Goal: Navigation & Orientation: Understand site structure

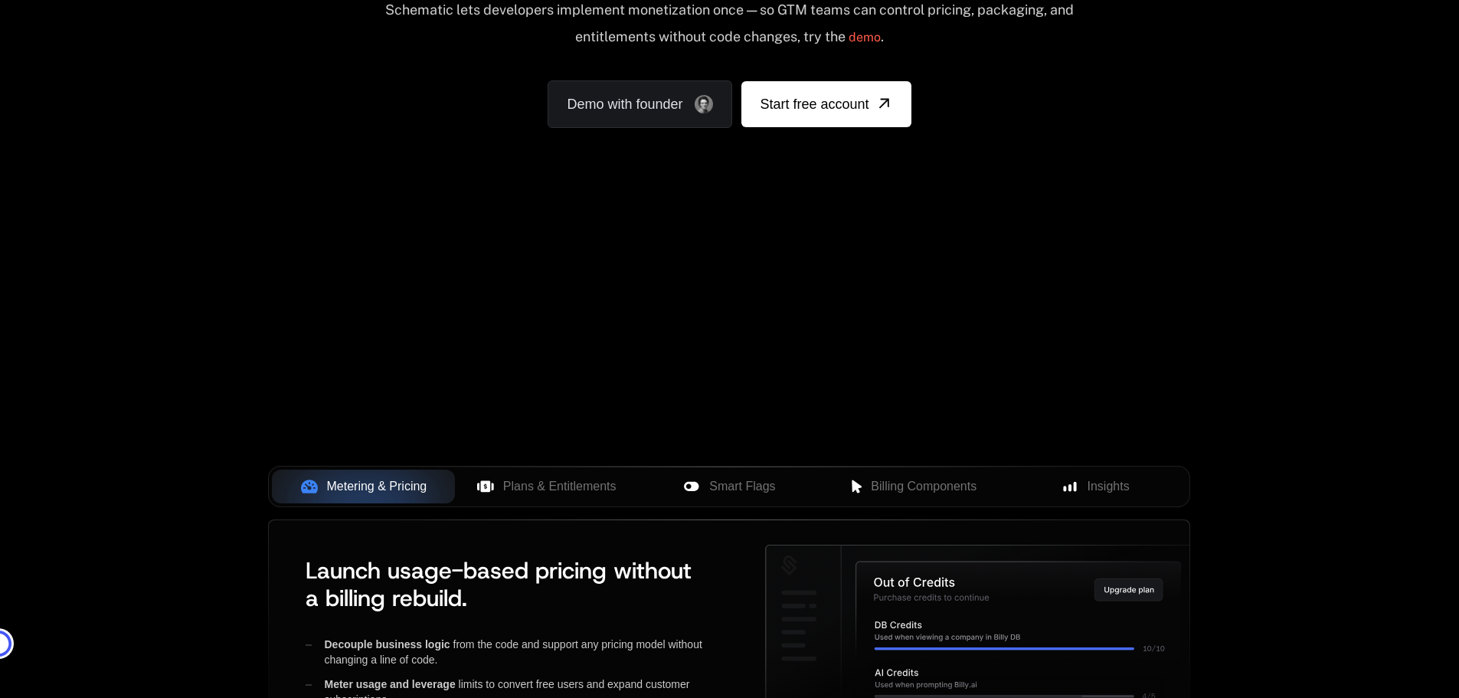
scroll to position [230, 0]
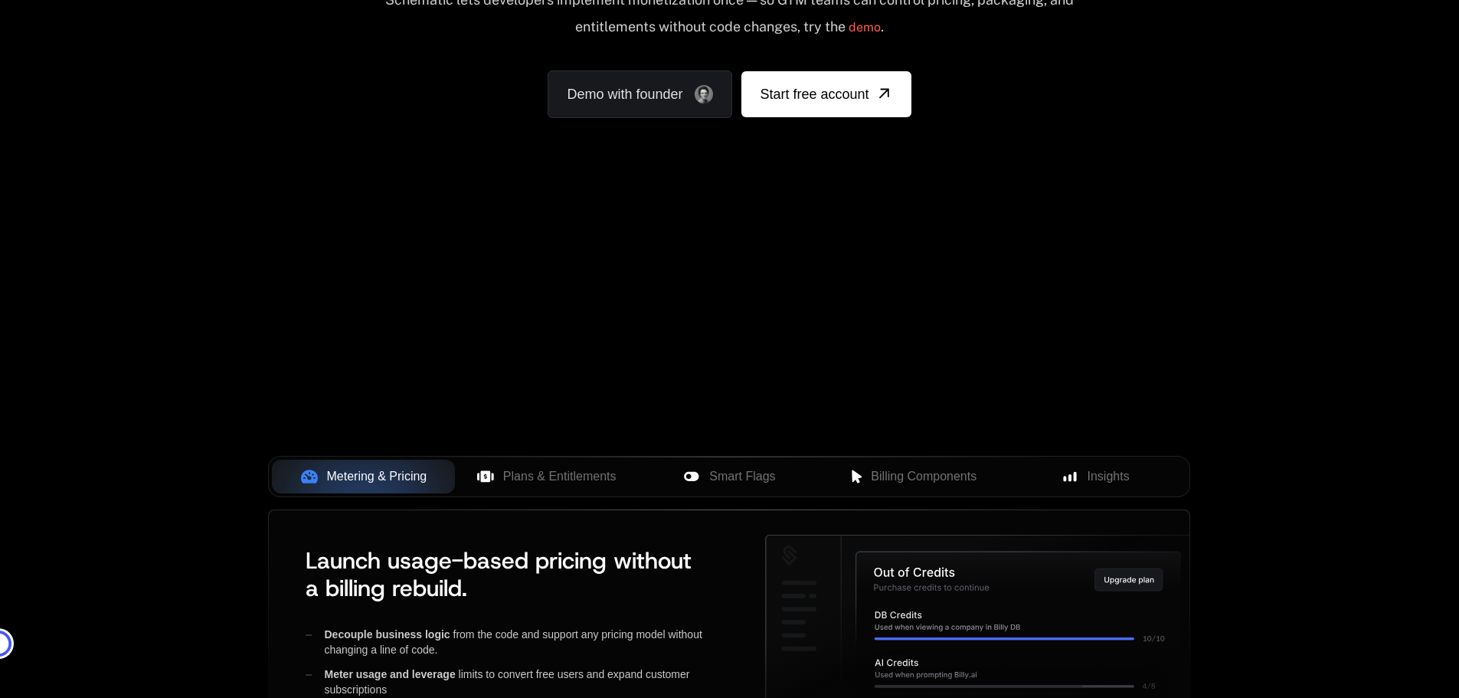
click at [765, 401] on div "Your browser does not support the video tag." at bounding box center [729, 222] width 996 height 645
click at [800, 400] on div "Your browser does not support the video tag." at bounding box center [729, 222] width 996 height 645
drag, startPoint x: 807, startPoint y: 301, endPoint x: 1232, endPoint y: 226, distance: 432.4
click at [1231, 283] on div "AI Products Developers Pricing Docs Resources Summit Sign in Sign Up RELEASED 🔥…" at bounding box center [729, 317] width 1459 height 1095
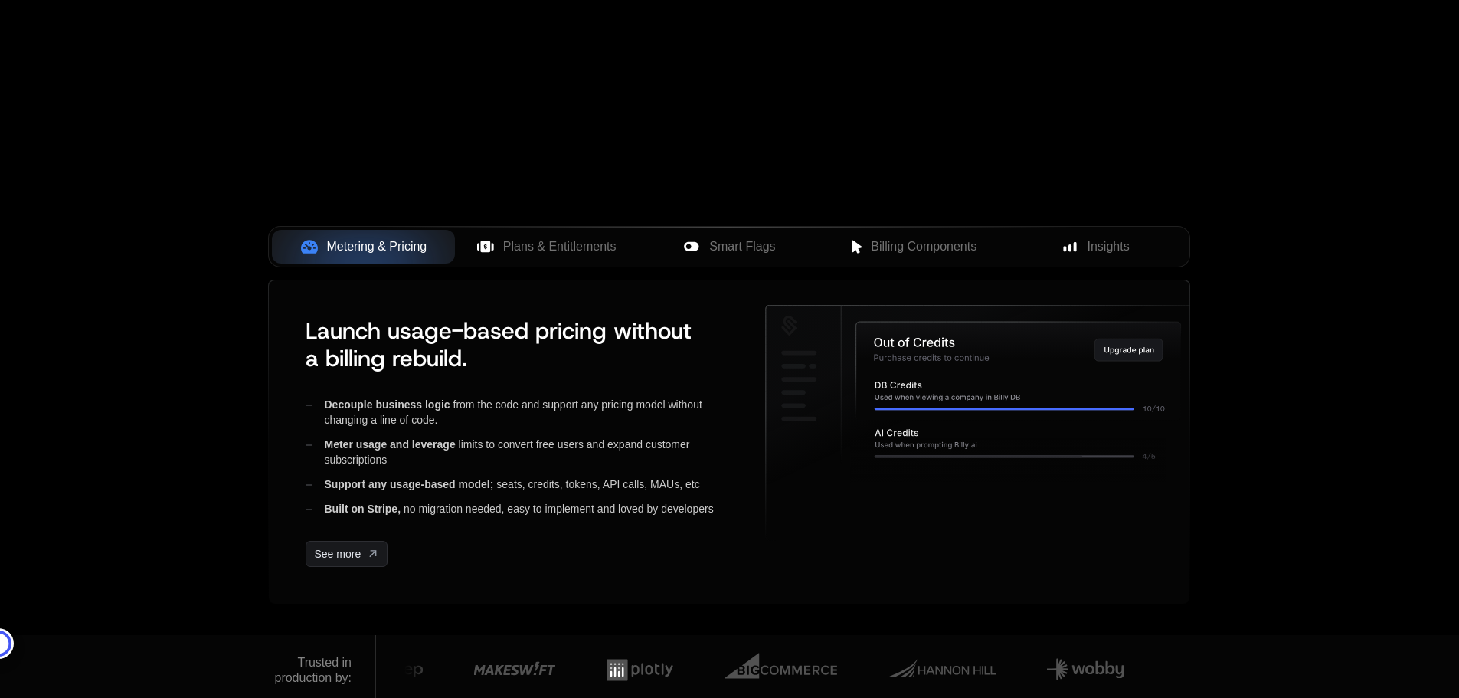
scroll to position [613, 0]
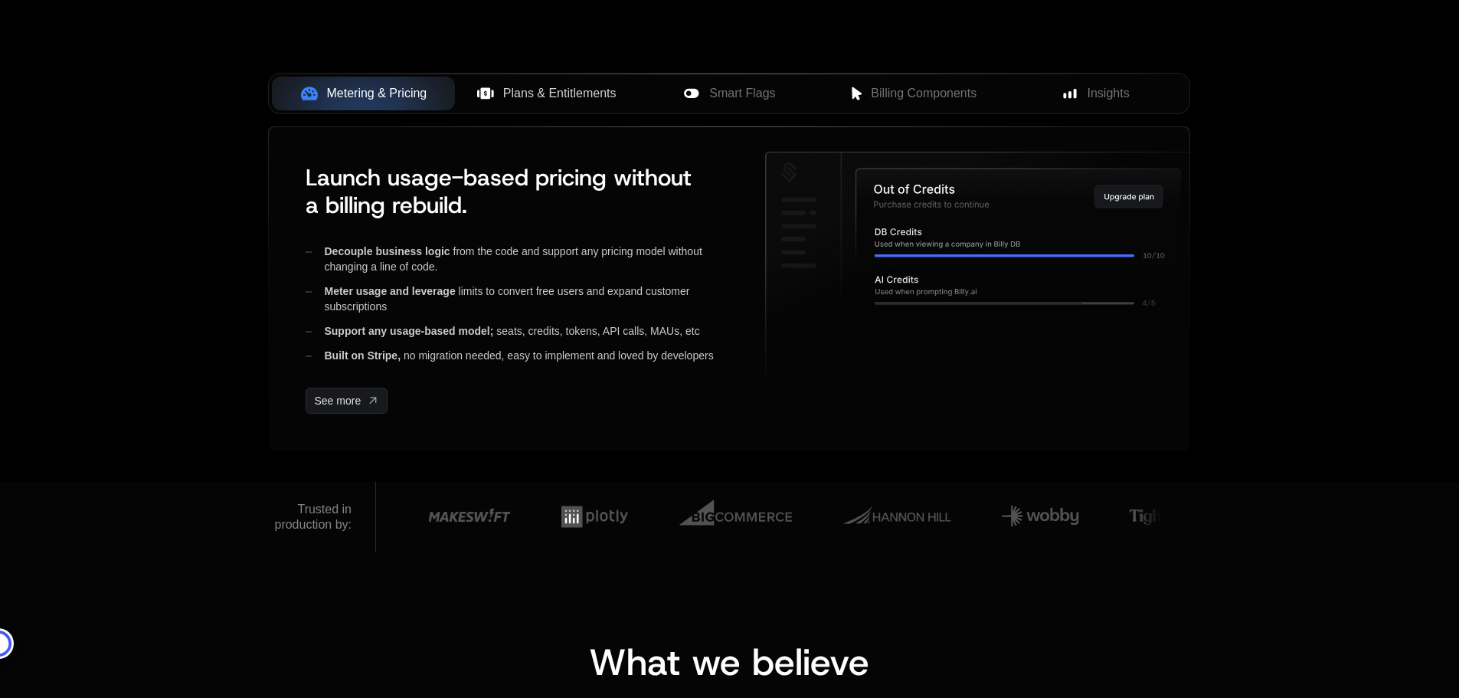
click at [524, 87] on span "Plans & Entitlements" at bounding box center [559, 93] width 113 height 18
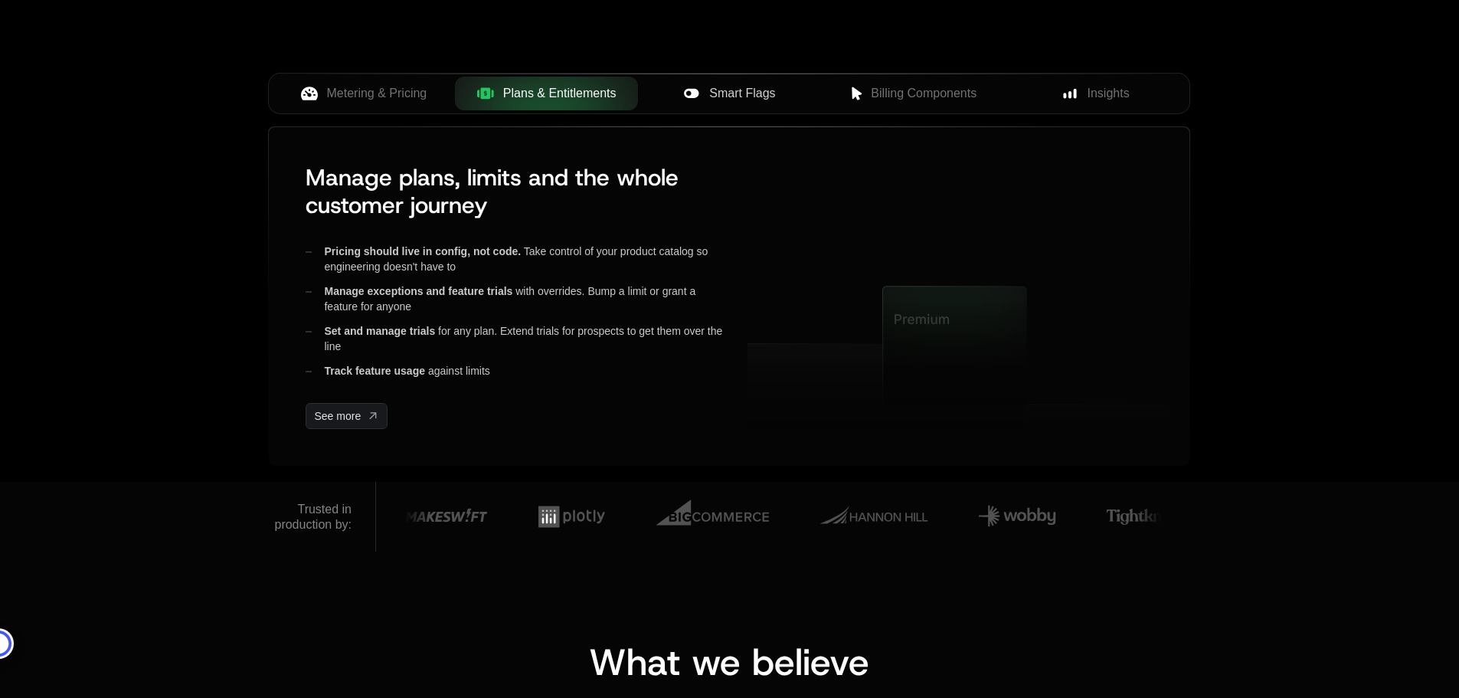
click at [721, 93] on span "Smart Flags" at bounding box center [742, 93] width 66 height 18
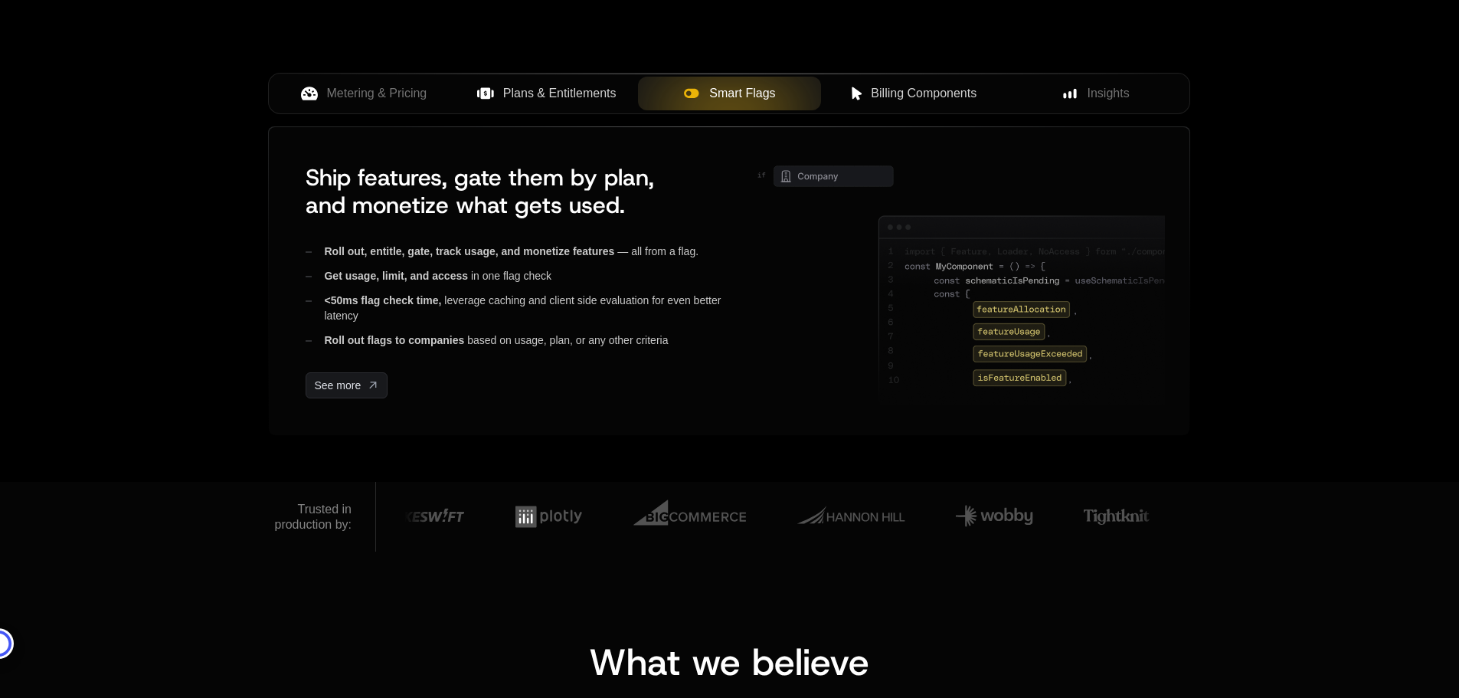
click at [904, 97] on span "Billing Components" at bounding box center [924, 93] width 106 height 18
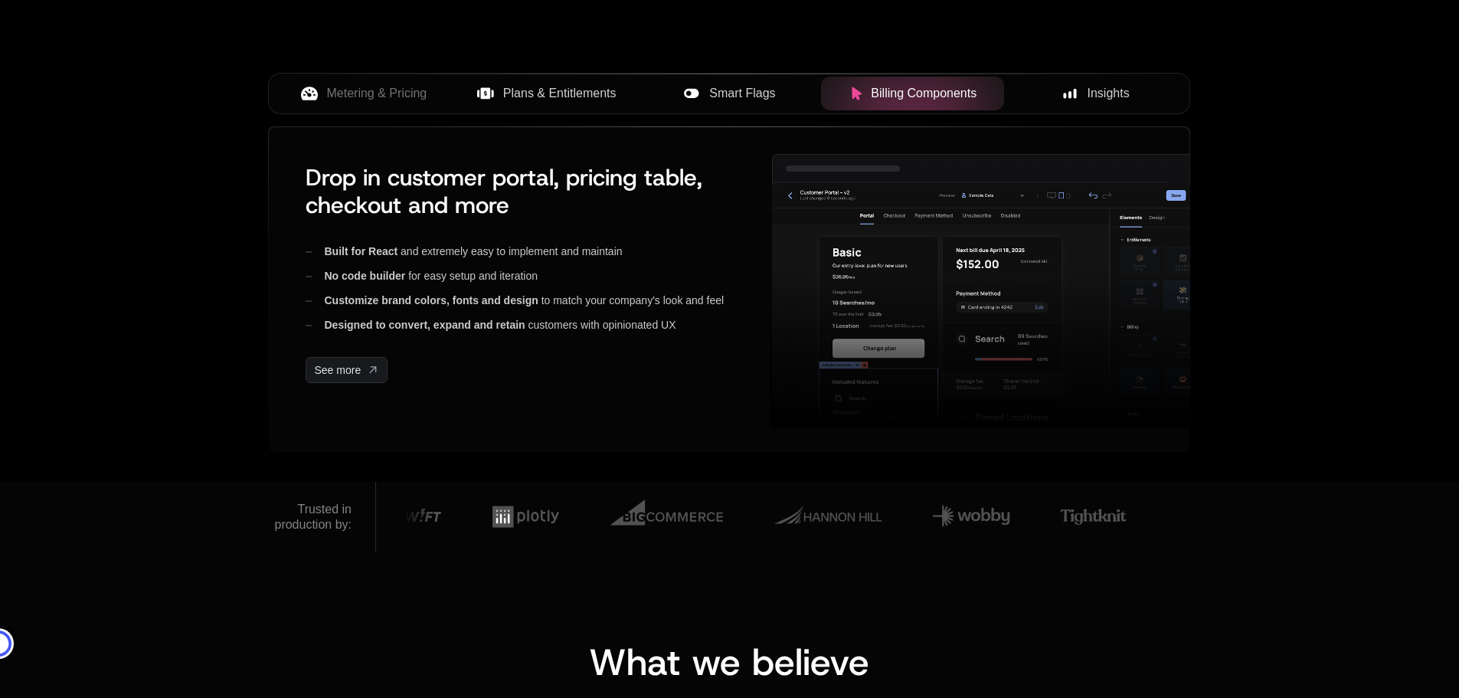
click at [1066, 90] on icon at bounding box center [1070, 94] width 14 height 14
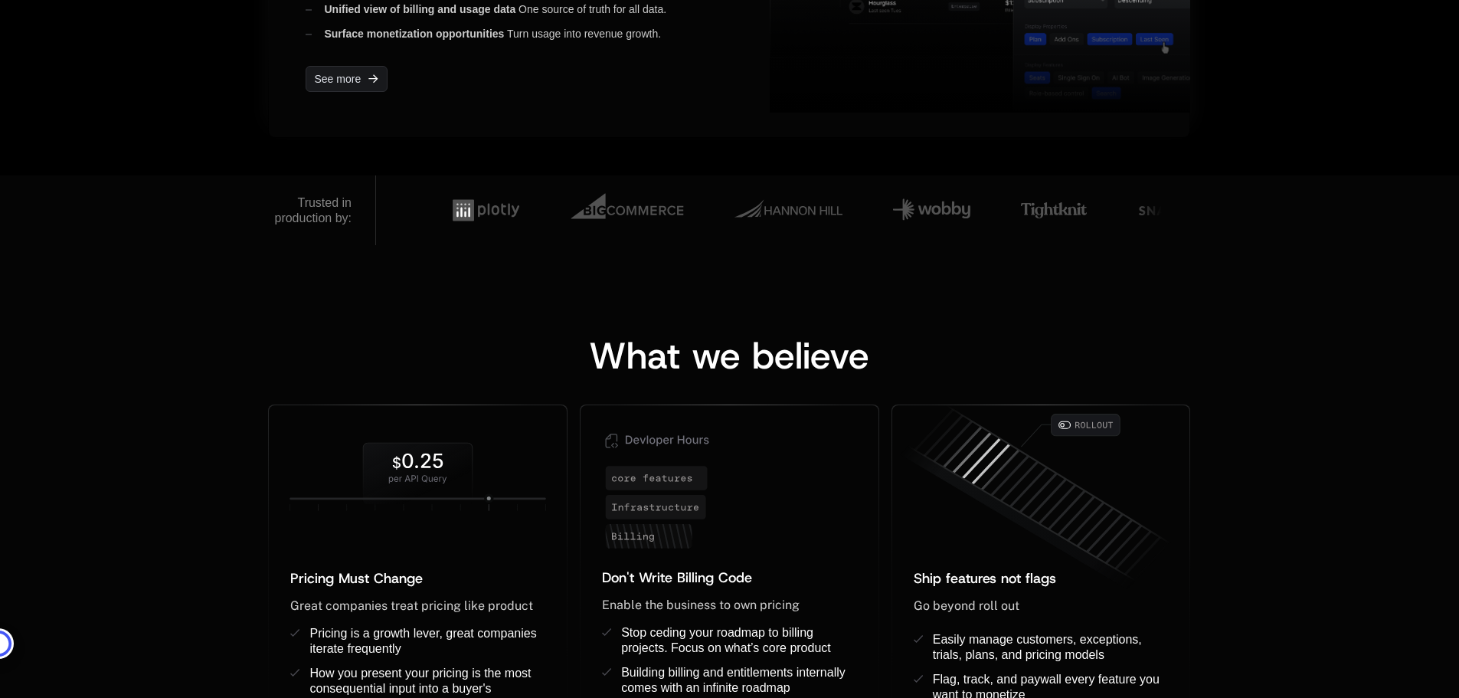
scroll to position [536, 0]
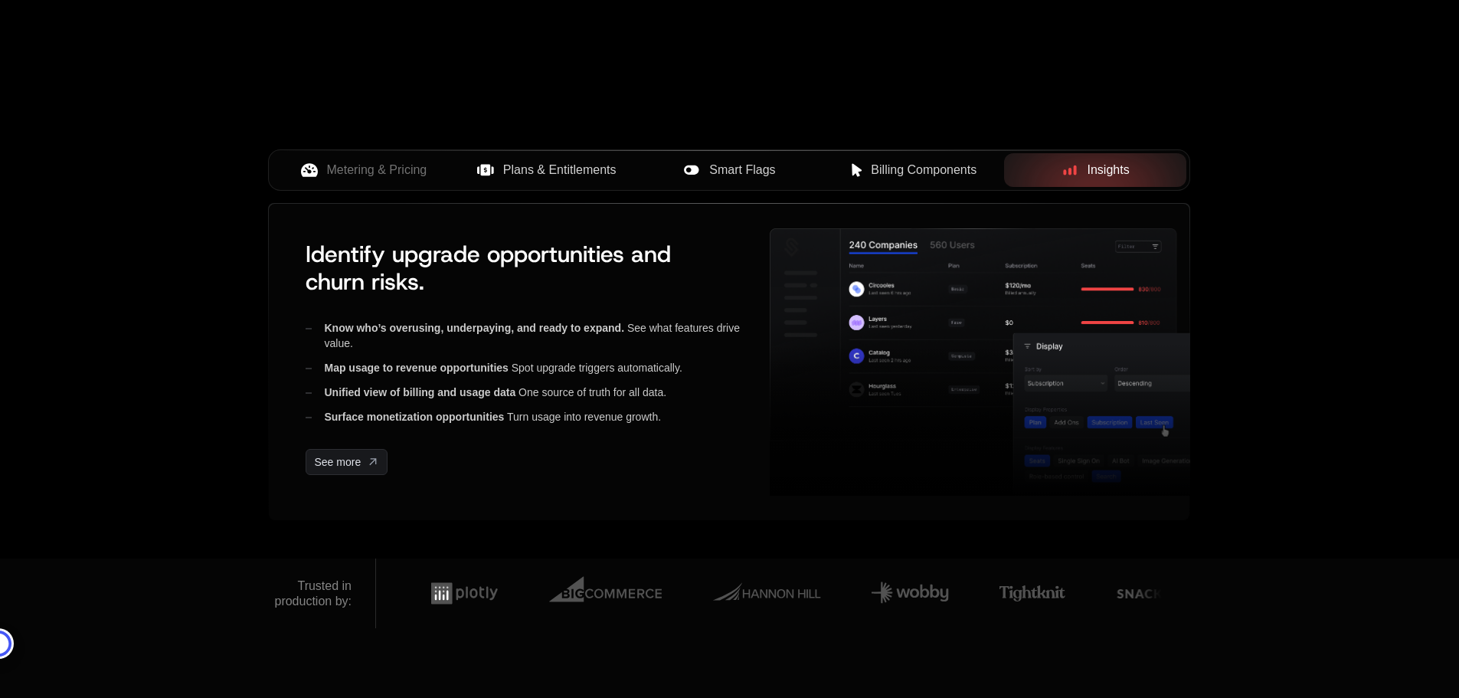
click at [787, 162] on div "Smart Flags" at bounding box center [729, 170] width 159 height 18
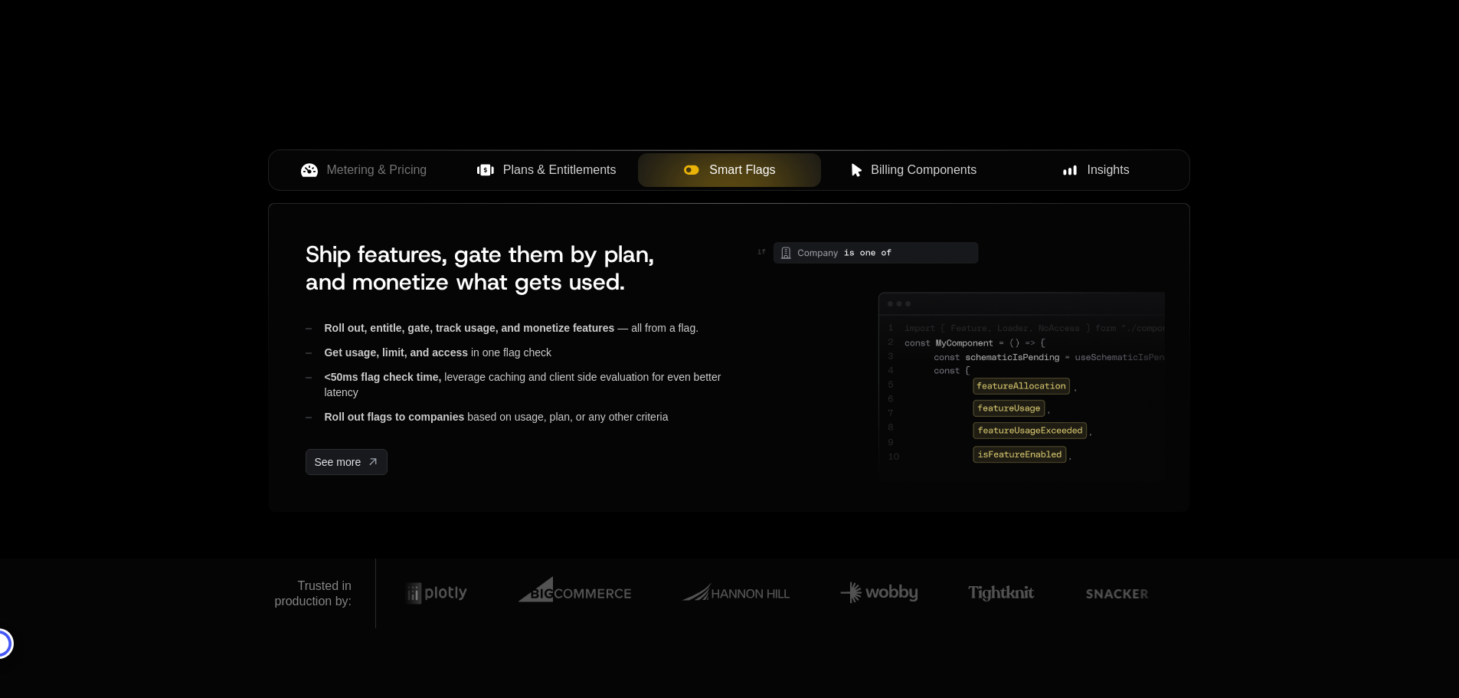
click at [614, 169] on span "Plans & Entitlements" at bounding box center [559, 170] width 113 height 18
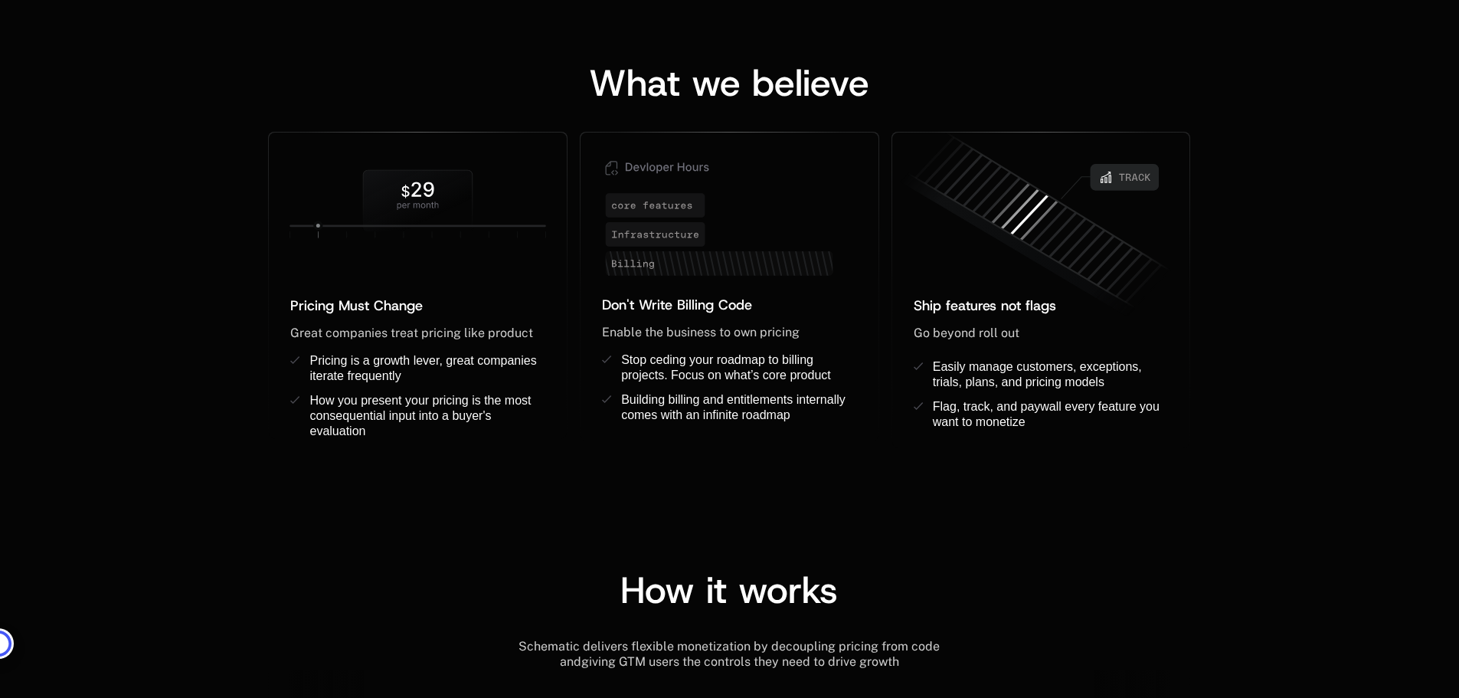
scroll to position [1072, 0]
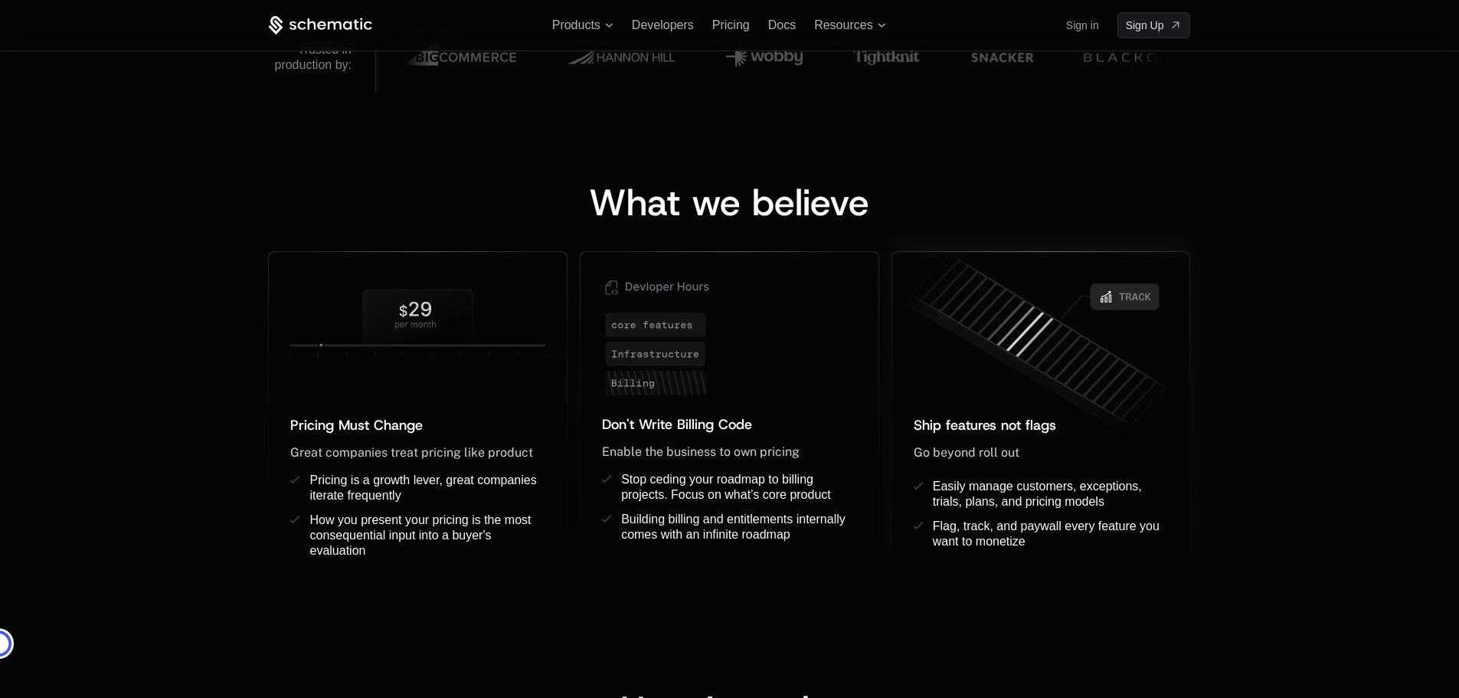
drag, startPoint x: 1020, startPoint y: 335, endPoint x: 909, endPoint y: 325, distance: 111.6
click at [1006, 335] on icon at bounding box center [1038, 345] width 298 height 208
click at [689, 330] on icon at bounding box center [659, 325] width 106 height 25
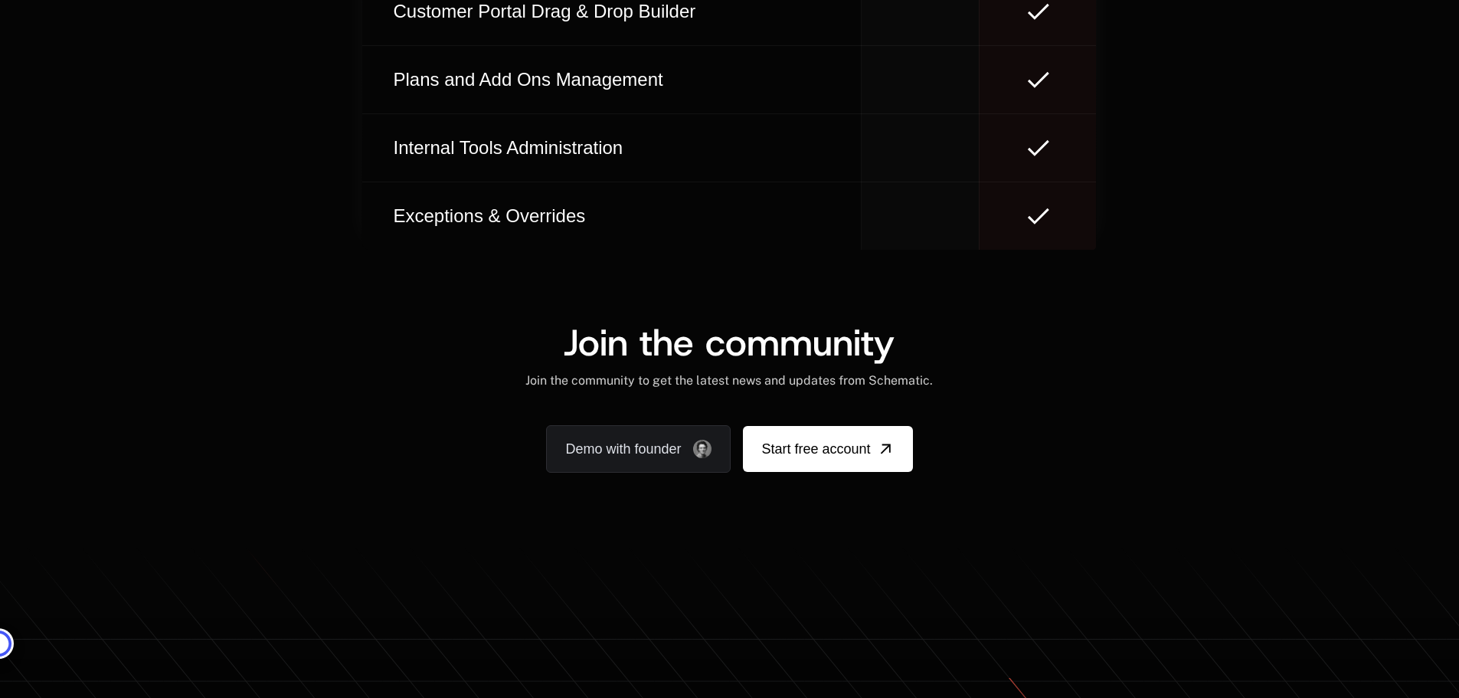
scroll to position [9527, 0]
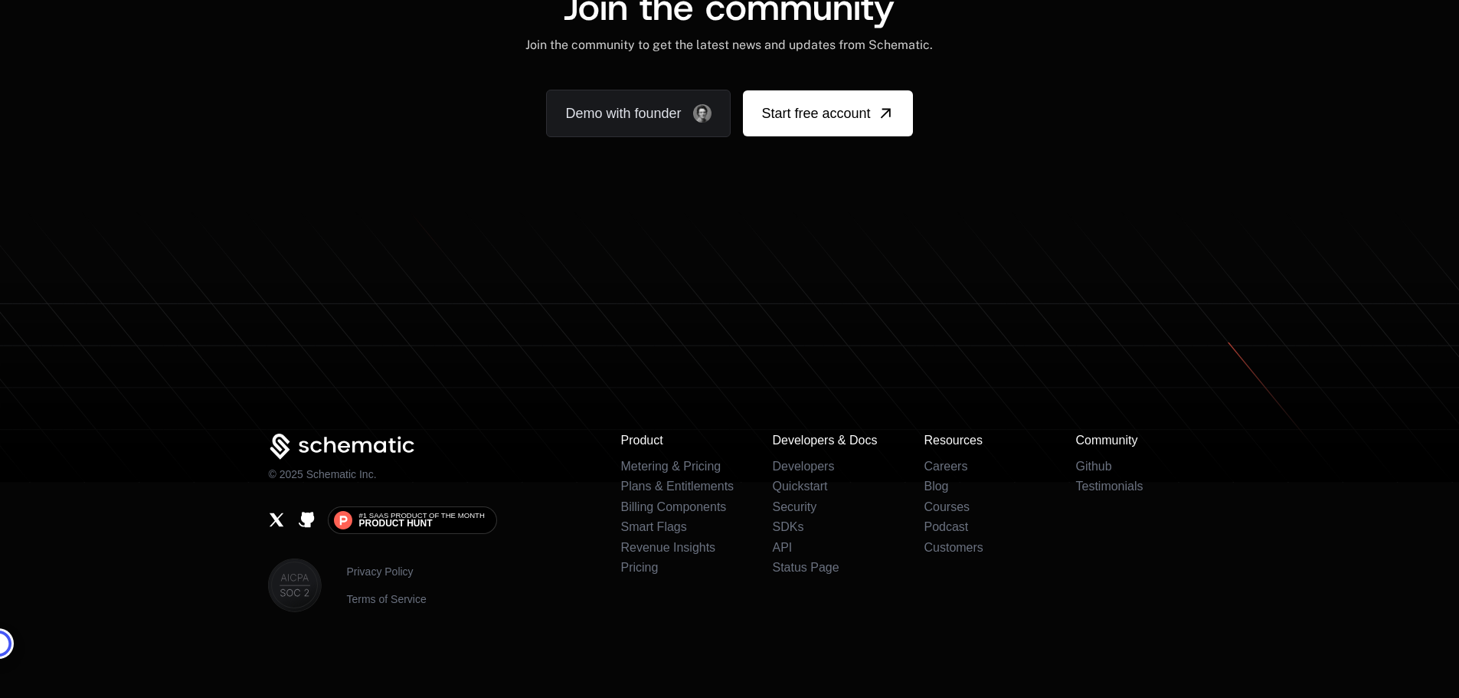
drag, startPoint x: 872, startPoint y: 283, endPoint x: 920, endPoint y: 218, distance: 81.2
click at [920, 252] on icon at bounding box center [729, 347] width 1459 height 272
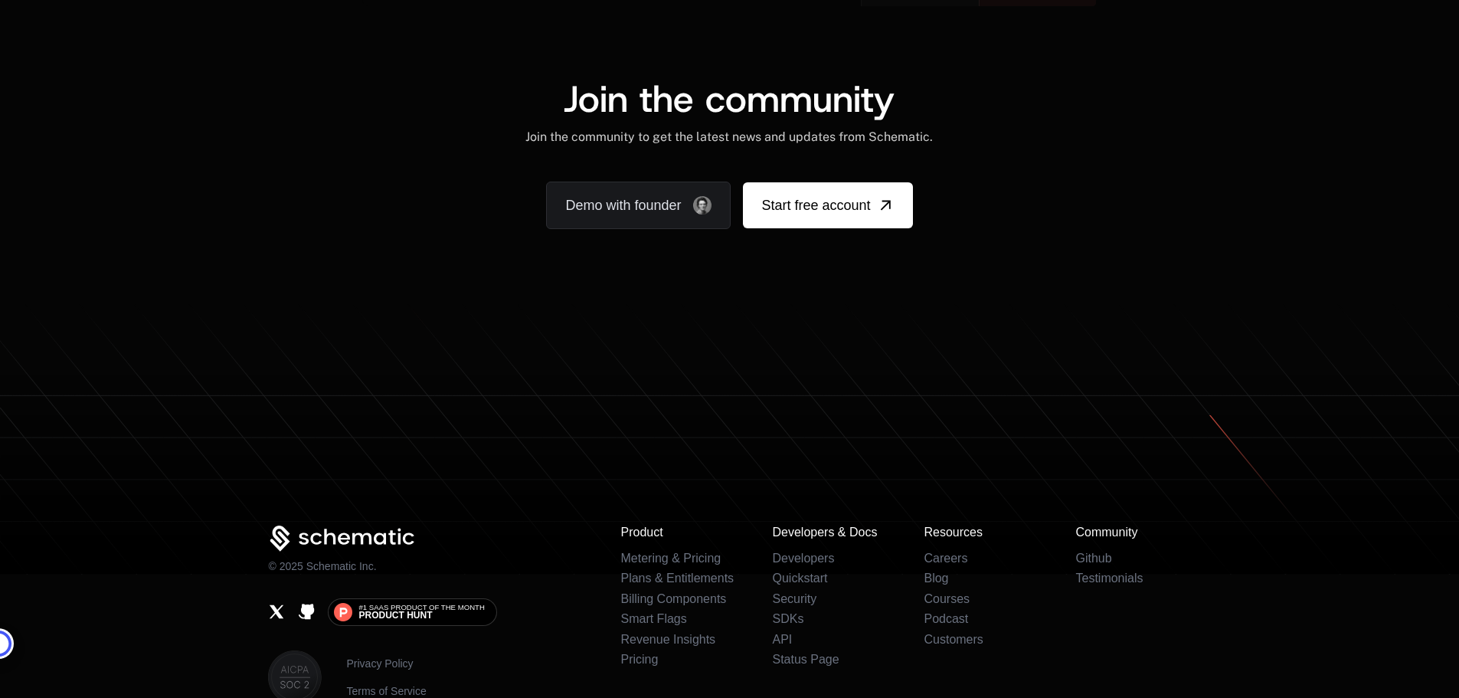
scroll to position [9546, 0]
